Goal: Task Accomplishment & Management: Use online tool/utility

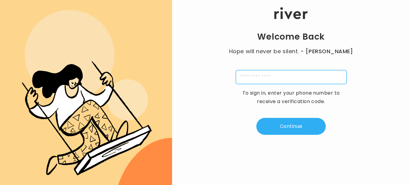
click at [314, 72] on input "tel" at bounding box center [291, 77] width 111 height 14
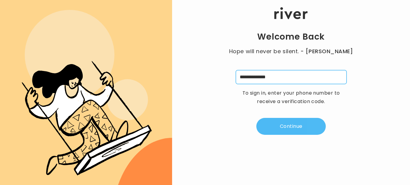
type input "**********"
click at [310, 128] on button "Continue" at bounding box center [290, 126] width 69 height 17
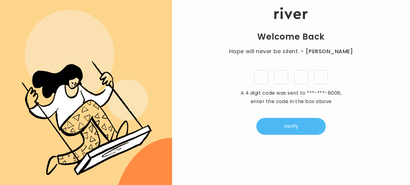
type input "*"
drag, startPoint x: 310, startPoint y: 128, endPoint x: 314, endPoint y: 119, distance: 10.2
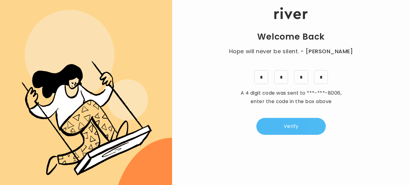
click at [314, 119] on button "Verify" at bounding box center [290, 126] width 69 height 17
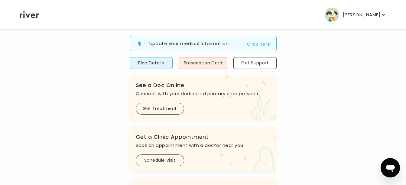
scroll to position [56, 0]
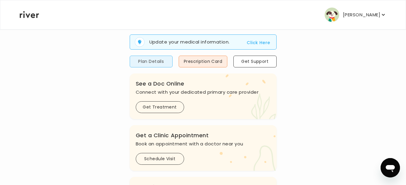
click at [168, 64] on button "Plan Details" at bounding box center [151, 62] width 43 height 12
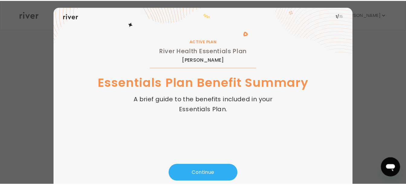
scroll to position [31, 0]
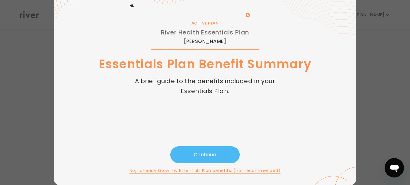
click at [221, 152] on button "Continue" at bounding box center [204, 154] width 69 height 17
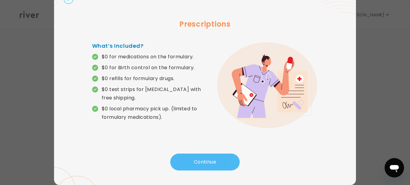
click at [218, 159] on button "Continue" at bounding box center [204, 161] width 69 height 17
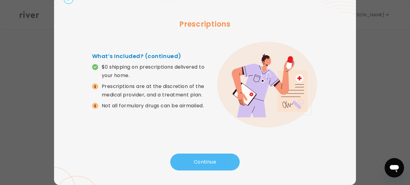
click at [218, 159] on button "Continue" at bounding box center [204, 161] width 69 height 17
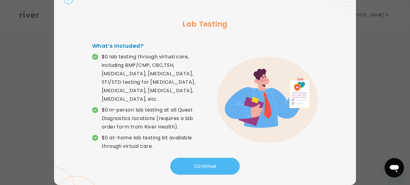
click at [218, 159] on button "Continue" at bounding box center [204, 166] width 69 height 17
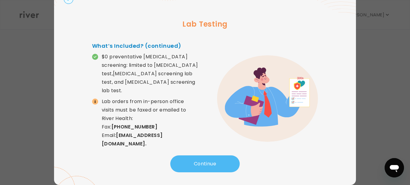
click at [218, 159] on button "Continue" at bounding box center [204, 163] width 69 height 17
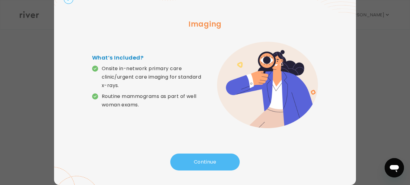
click at [218, 159] on button "Continue" at bounding box center [204, 161] width 69 height 17
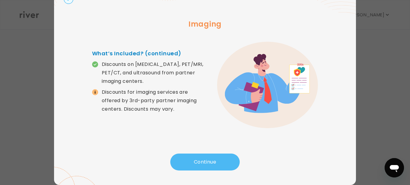
click at [218, 159] on button "Continue" at bounding box center [204, 161] width 69 height 17
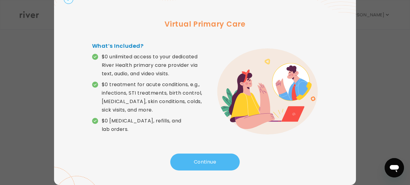
drag, startPoint x: 218, startPoint y: 159, endPoint x: 223, endPoint y: 160, distance: 4.3
click at [223, 160] on button "Continue" at bounding box center [204, 161] width 69 height 17
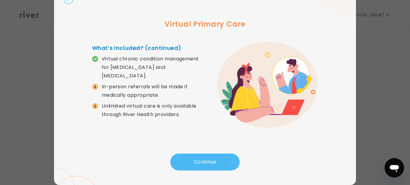
click at [223, 160] on button "Continue" at bounding box center [204, 161] width 69 height 17
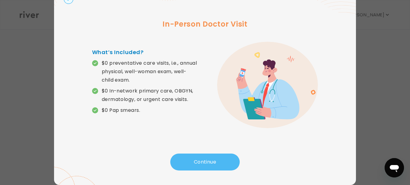
click at [223, 160] on button "Continue" at bounding box center [204, 161] width 69 height 17
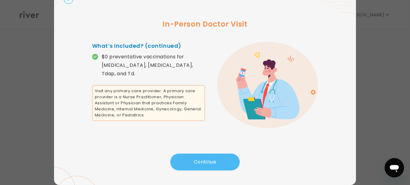
click at [223, 160] on button "Continue" at bounding box center [204, 161] width 69 height 17
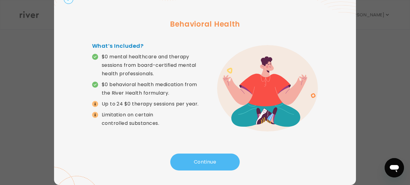
click at [223, 160] on button "Continue" at bounding box center [204, 161] width 69 height 17
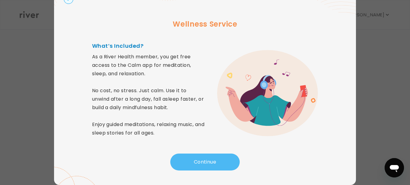
click at [223, 160] on button "Continue" at bounding box center [204, 161] width 69 height 17
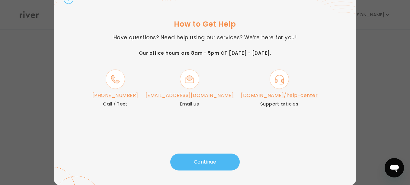
click at [223, 160] on button "Continue" at bounding box center [204, 161] width 69 height 17
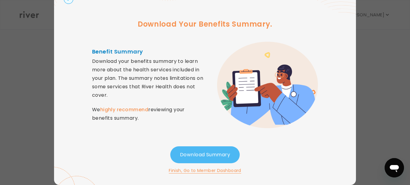
click at [219, 154] on button "Download Summary" at bounding box center [204, 154] width 69 height 17
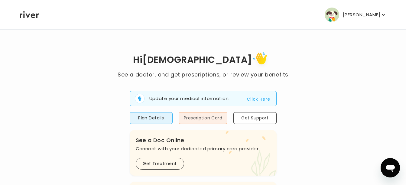
click at [203, 116] on button "Prescription Card" at bounding box center [202, 118] width 49 height 12
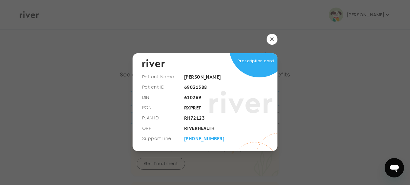
click at [269, 41] on button "button" at bounding box center [272, 39] width 11 height 11
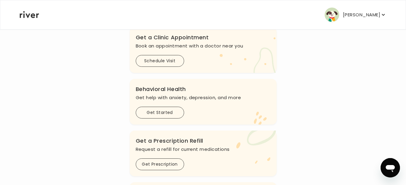
scroll to position [153, 0]
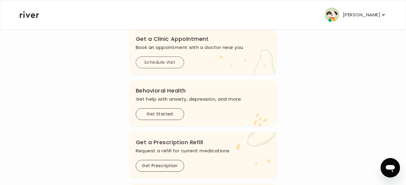
click at [165, 62] on button "Schedule Visit" at bounding box center [160, 62] width 48 height 12
